Goal: Find specific page/section: Find specific page/section

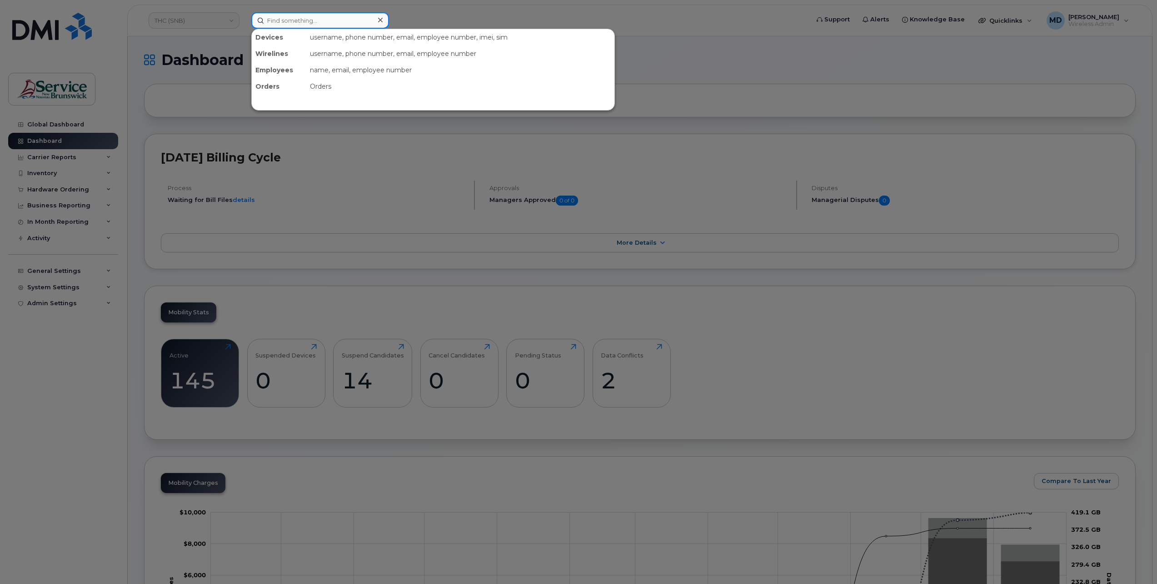
click at [295, 25] on input at bounding box center [320, 20] width 138 height 16
click at [291, 19] on input at bounding box center [320, 20] width 138 height 16
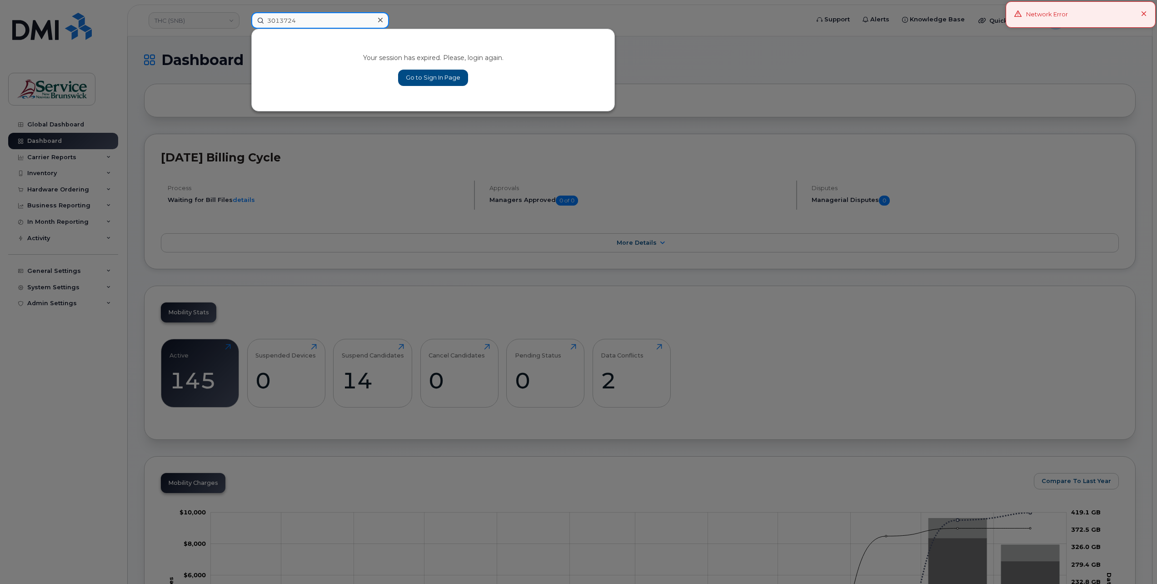
type input "3013724"
click at [423, 77] on link "Go to Sign In Page" at bounding box center [433, 78] width 70 height 16
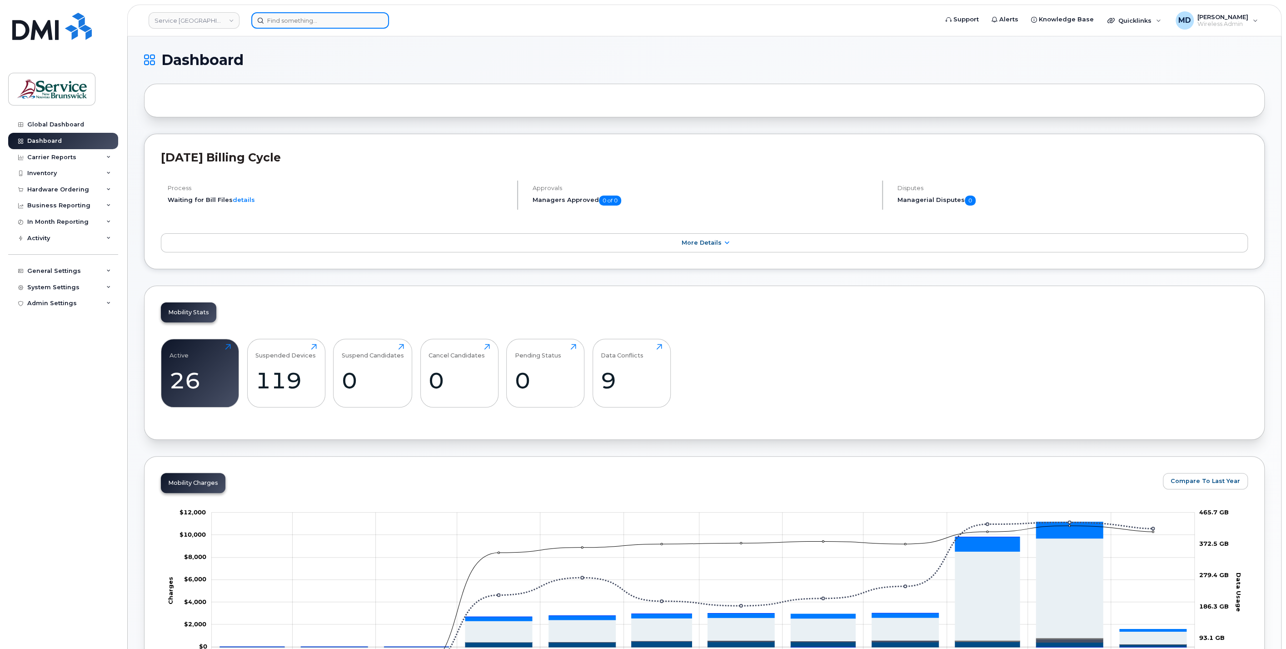
click at [341, 23] on input at bounding box center [320, 20] width 138 height 16
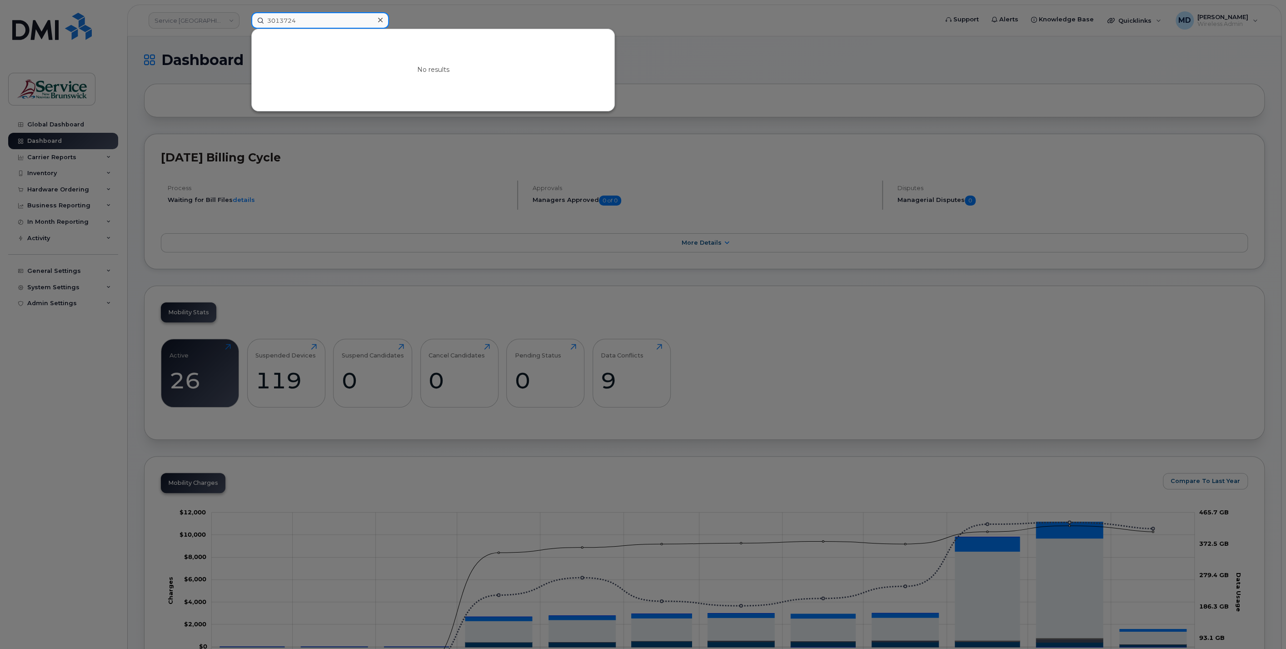
click at [316, 21] on input "3013724" at bounding box center [320, 20] width 138 height 16
click at [324, 22] on input "3013724" at bounding box center [320, 20] width 138 height 16
drag, startPoint x: 324, startPoint y: 22, endPoint x: 155, endPoint y: 7, distance: 169.2
click at [244, 12] on div "3013724 No results" at bounding box center [591, 20] width 695 height 16
paste input "5064786961"
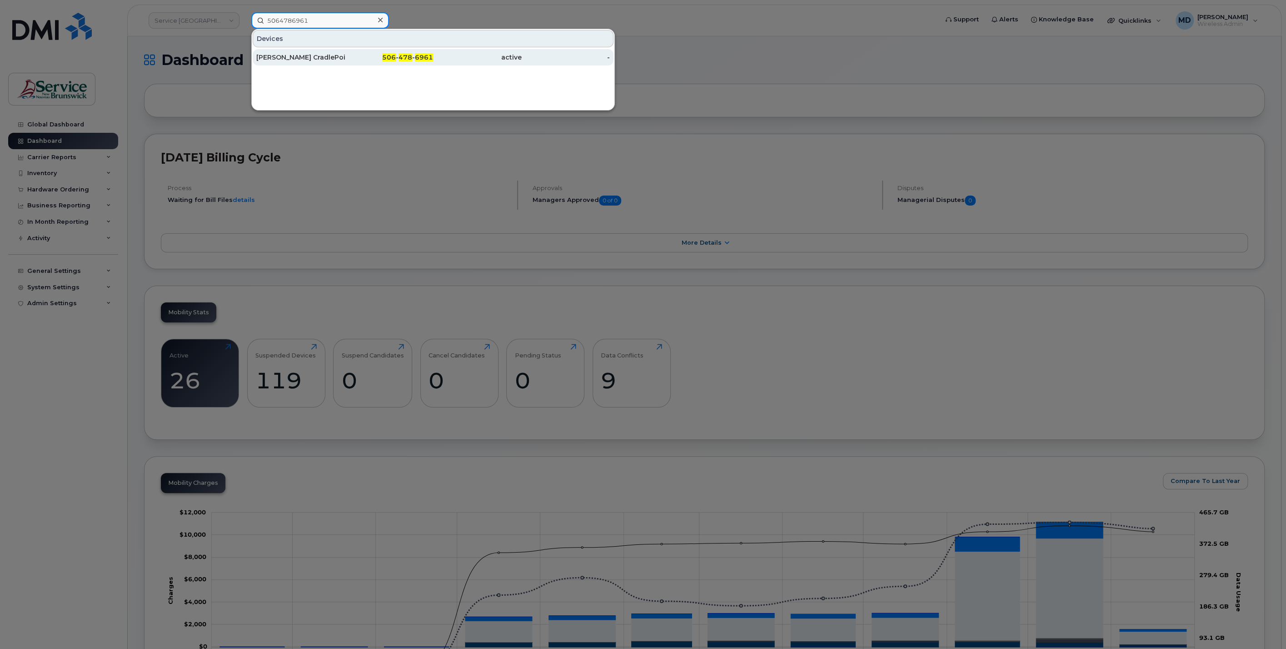
type input "5064786961"
click at [333, 59] on div "[PERSON_NAME] CradlePoint LTE1" at bounding box center [300, 57] width 89 height 9
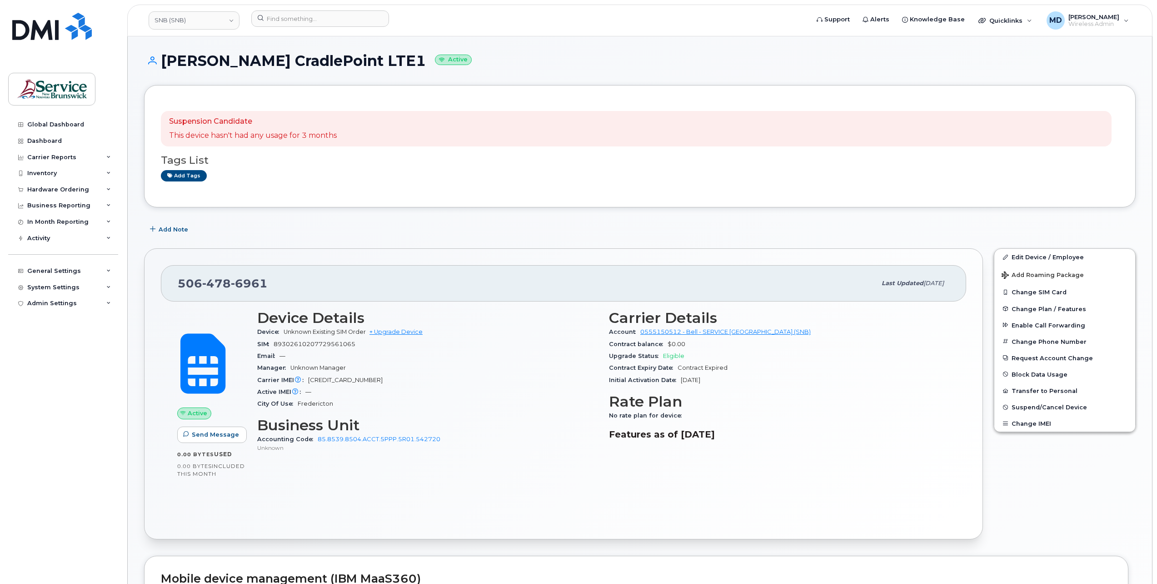
click at [336, 343] on span "89302610207729561065" at bounding box center [315, 343] width 82 height 7
copy span "89302610207729561065"
click at [310, 340] on span "89302610207729561065" at bounding box center [315, 343] width 82 height 7
click at [313, 342] on span "89302610207729561065" at bounding box center [315, 343] width 82 height 7
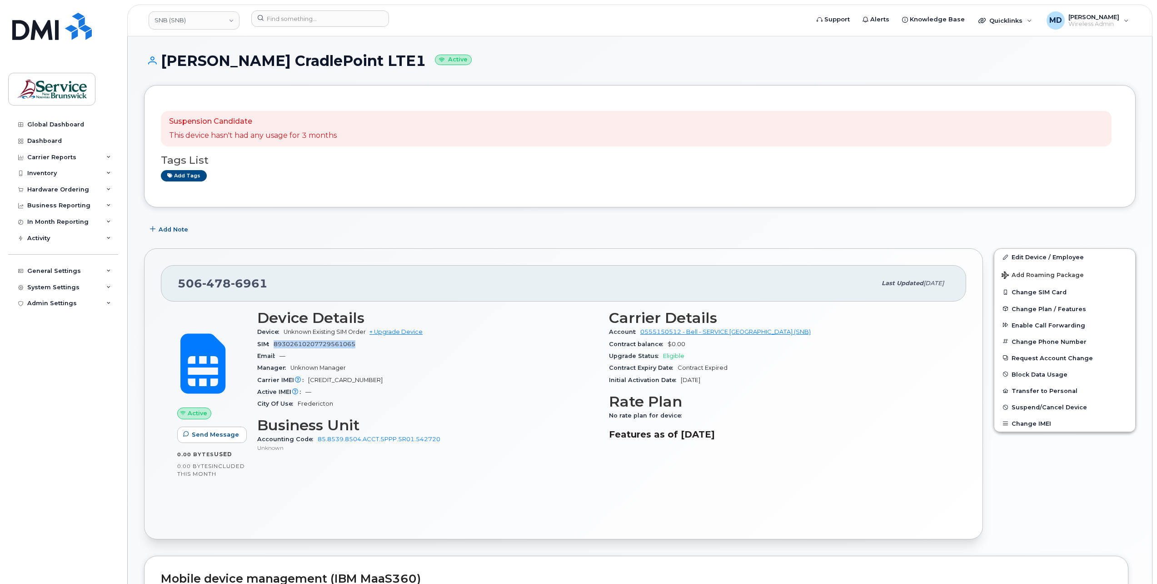
click at [313, 342] on span "89302610207729561065" at bounding box center [315, 343] width 82 height 7
copy span "89302610207729561065"
click at [322, 19] on input at bounding box center [320, 18] width 138 height 16
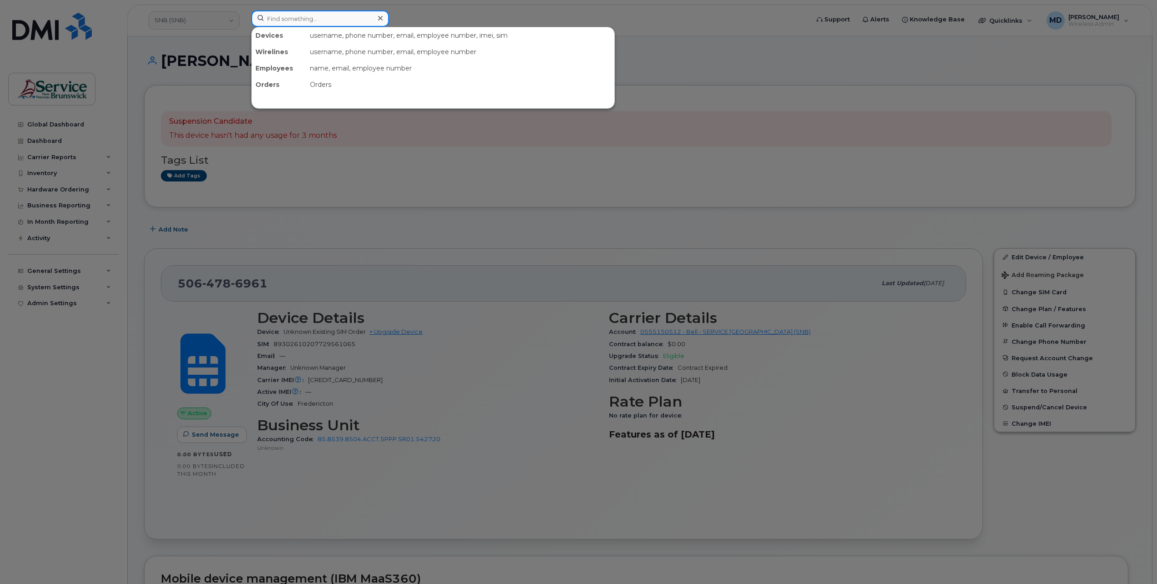
paste input "89302610207729561040"
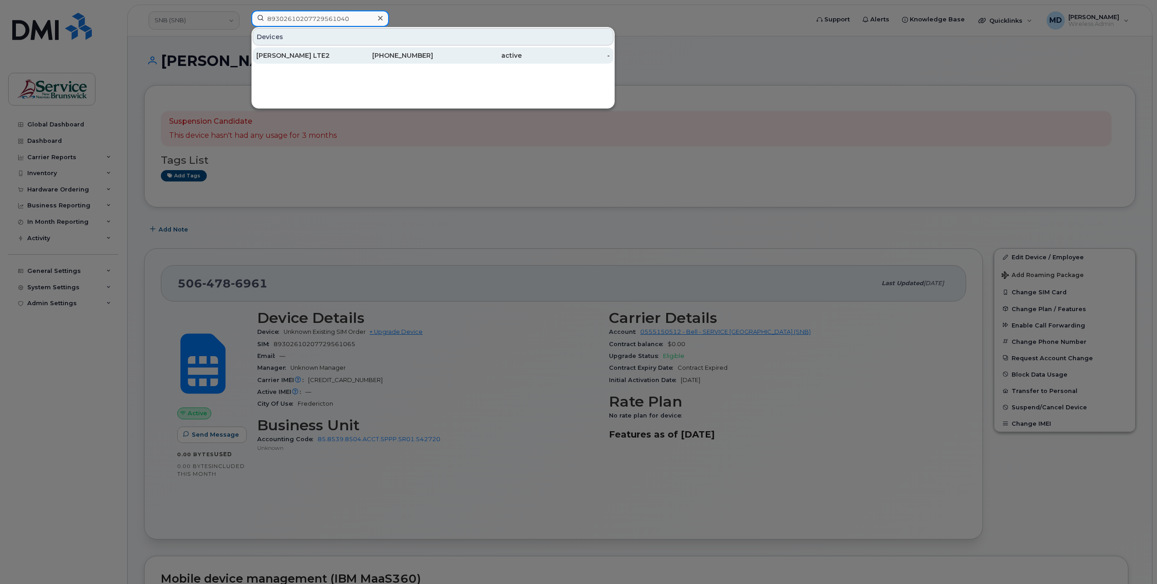
type input "89302610207729561040"
click at [325, 54] on div "Andrew Morris CradlePoint LTE2" at bounding box center [300, 55] width 89 height 9
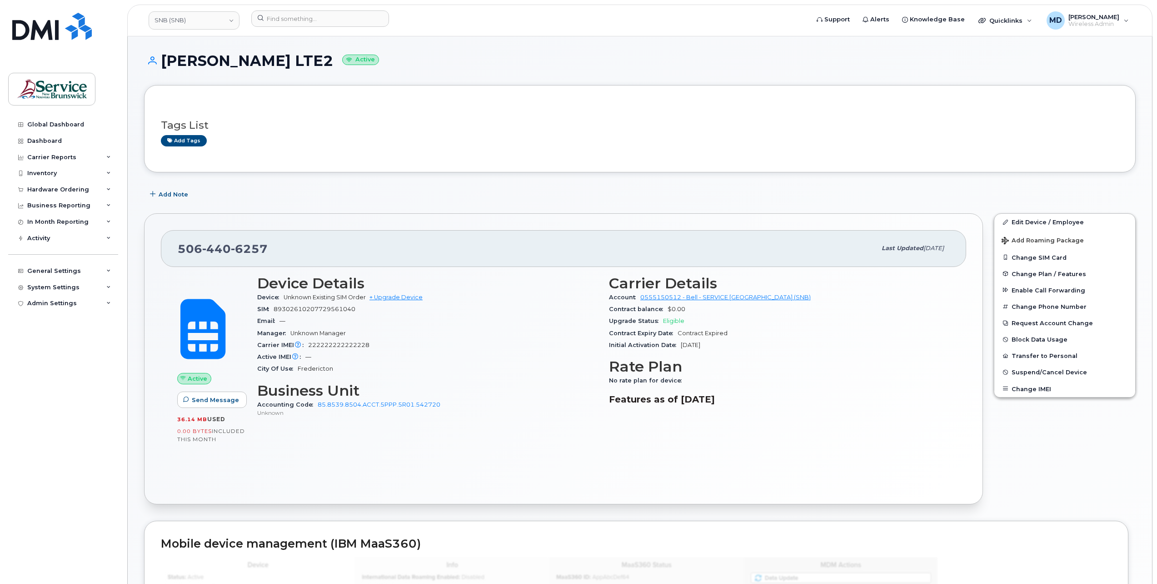
click at [330, 309] on span "89302610207729561040" at bounding box center [315, 308] width 82 height 7
click at [329, 309] on span "89302610207729561040" at bounding box center [315, 308] width 82 height 7
copy span "89302610207729561040"
